Goal: Information Seeking & Learning: Find specific fact

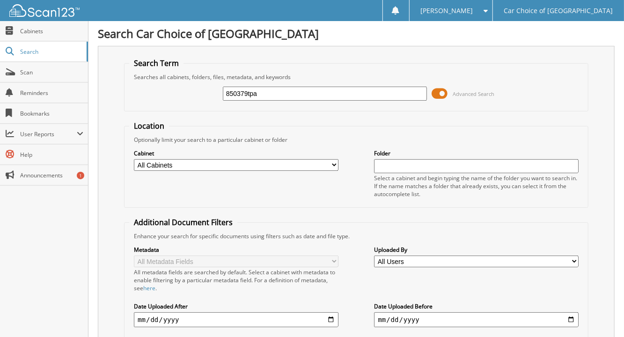
type input "850379tpa"
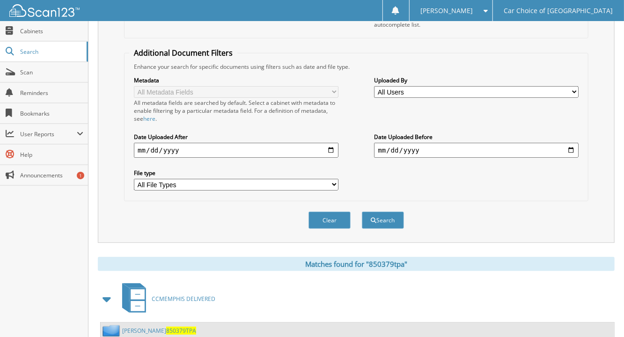
scroll to position [243, 0]
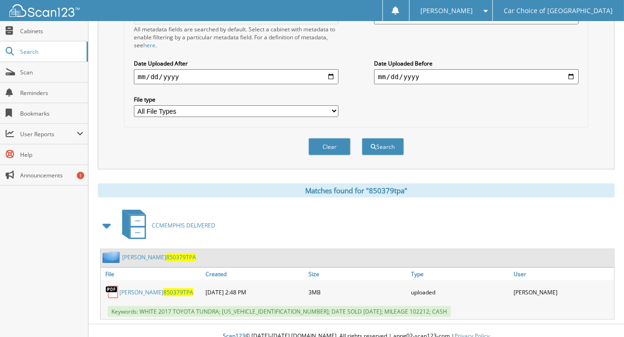
click at [145, 253] on link "[PERSON_NAME] 850379TPA" at bounding box center [159, 257] width 74 height 8
